Goal: Navigation & Orientation: Find specific page/section

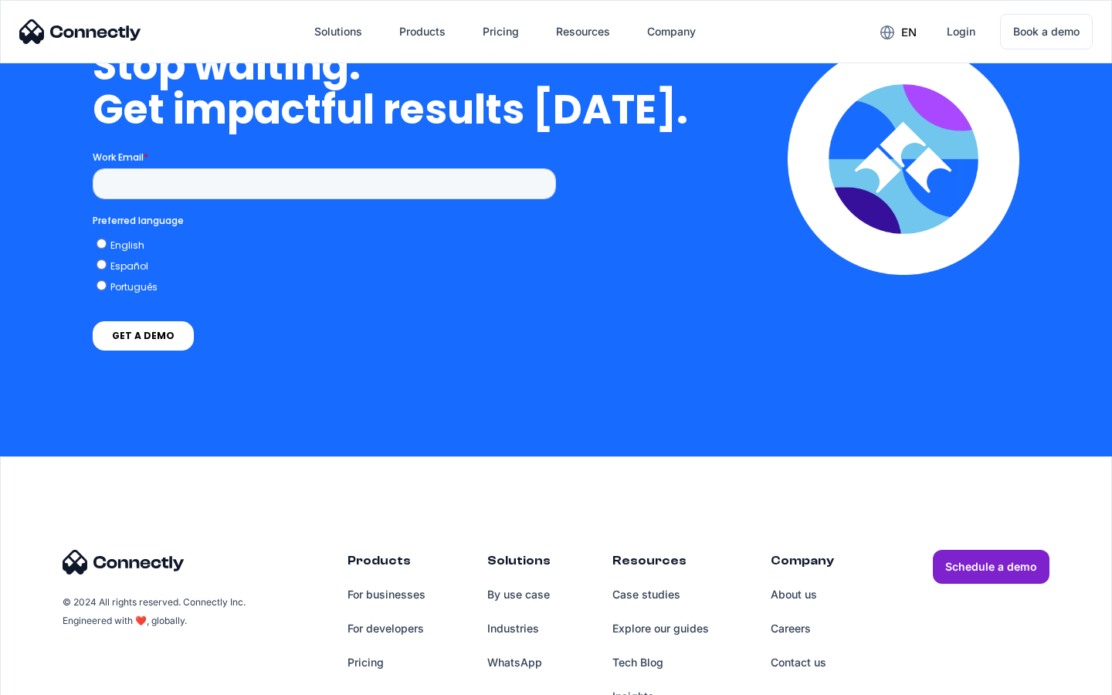
scroll to position [6352, 0]
